Goal: Ask a question

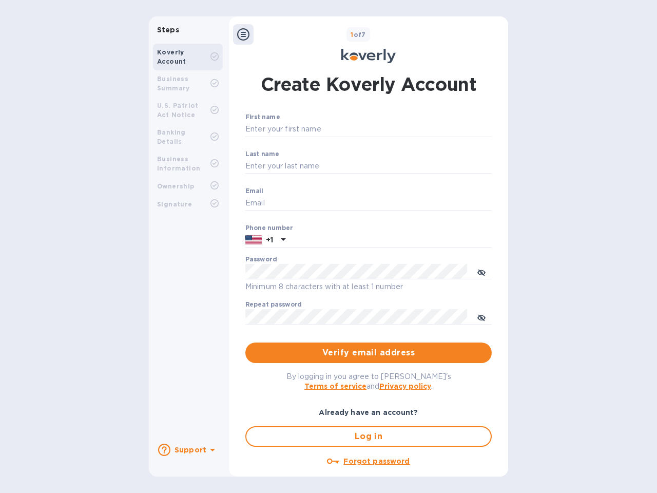
click at [187, 450] on b "Support" at bounding box center [191, 450] width 32 height 8
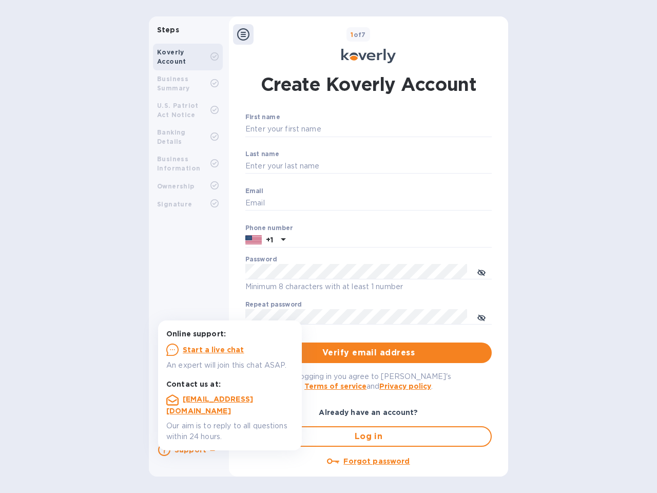
click at [164, 450] on icon at bounding box center [164, 450] width 12 height 12
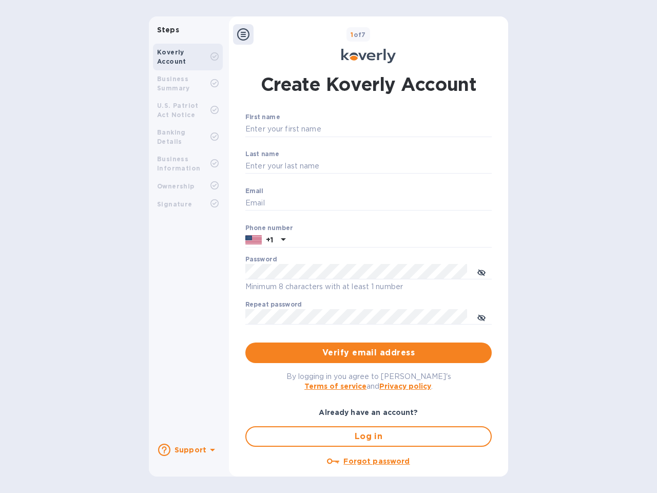
click at [211, 451] on icon at bounding box center [212, 450] width 5 height 3
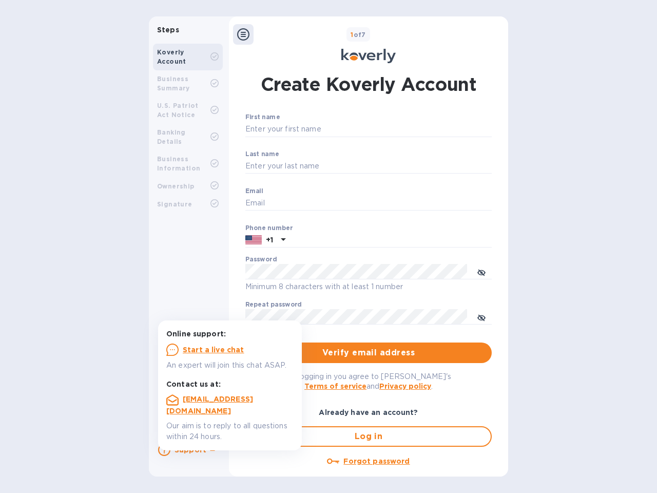
click at [243, 34] on icon at bounding box center [243, 34] width 12 height 12
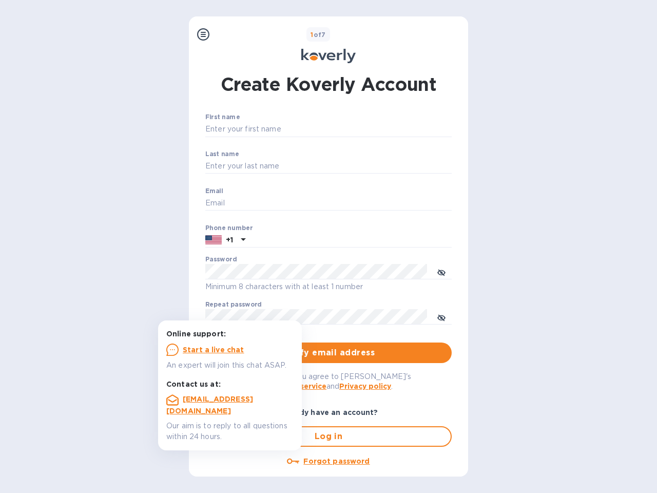
click at [367, 129] on input "First name" at bounding box center [328, 129] width 246 height 15
click at [367, 166] on input "Last name" at bounding box center [328, 166] width 246 height 15
click at [367, 203] on input "Email" at bounding box center [328, 203] width 246 height 15
click at [367, 240] on input "text" at bounding box center [350, 240] width 202 height 15
click at [265, 240] on input "text" at bounding box center [350, 240] width 202 height 15
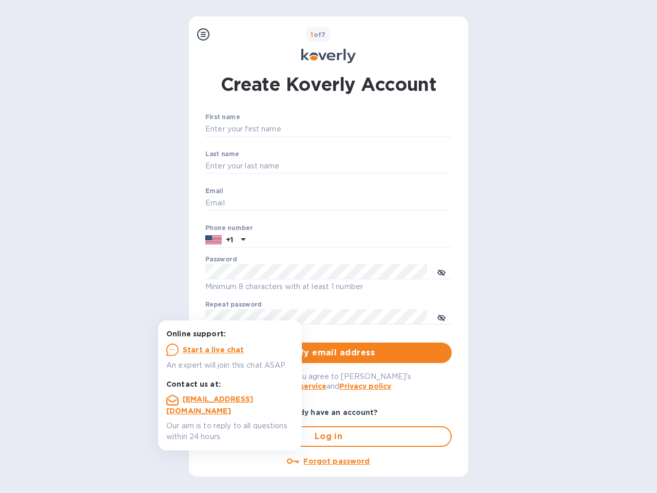
click at [282, 240] on input "text" at bounding box center [350, 240] width 202 height 15
